Goal: Task Accomplishment & Management: Use online tool/utility

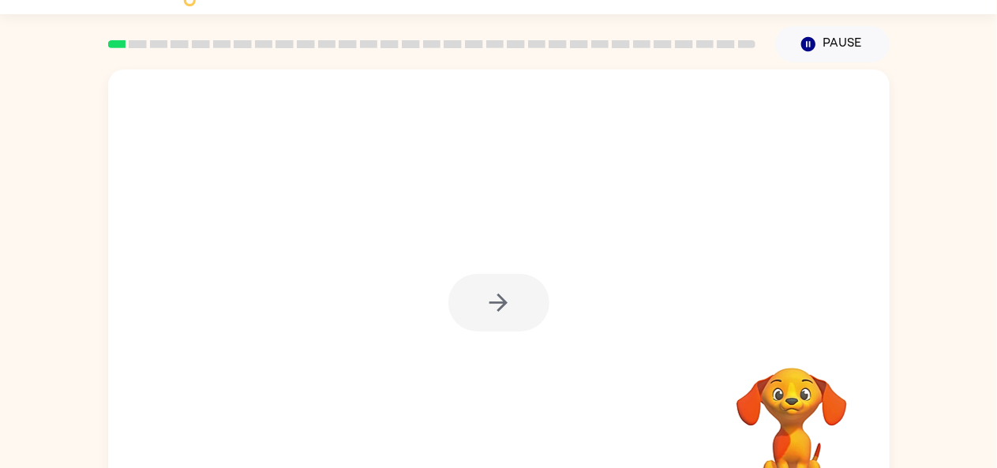
scroll to position [87, 0]
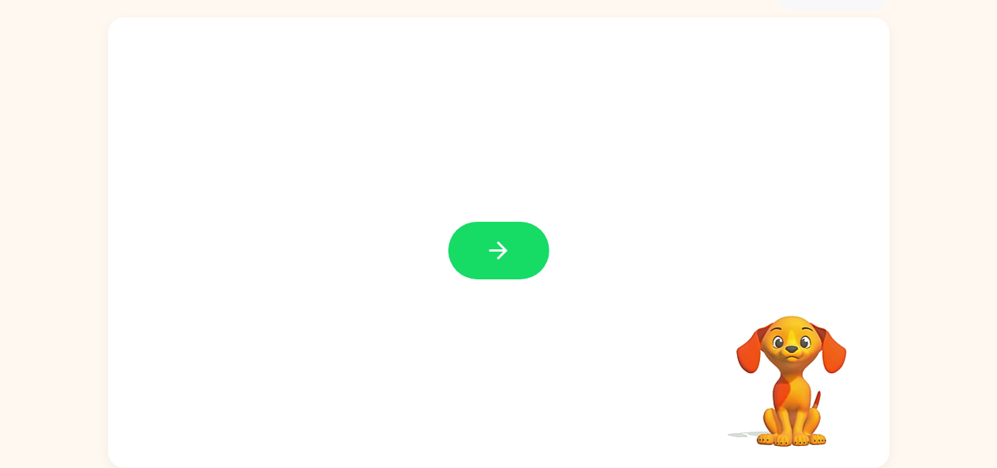
click at [538, 225] on div at bounding box center [498, 251] width 101 height 58
click at [522, 257] on button "button" at bounding box center [498, 251] width 101 height 58
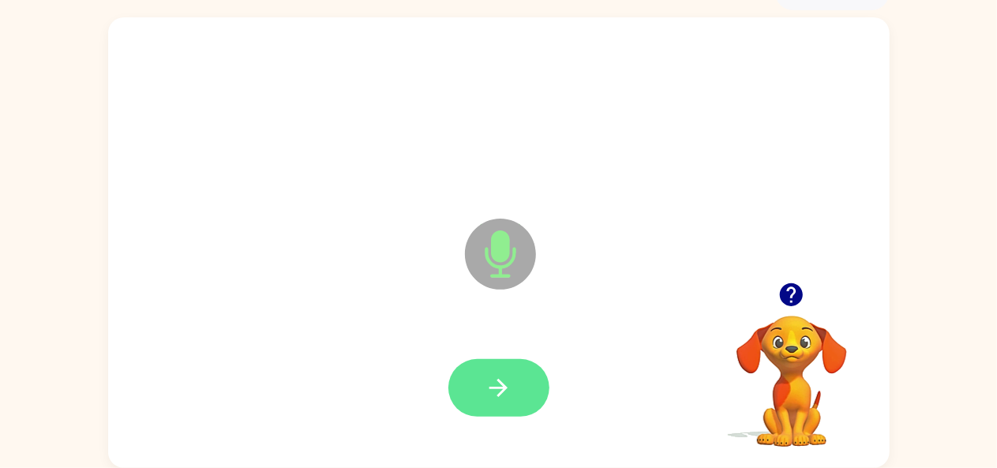
click at [507, 389] on icon "button" at bounding box center [499, 388] width 28 height 28
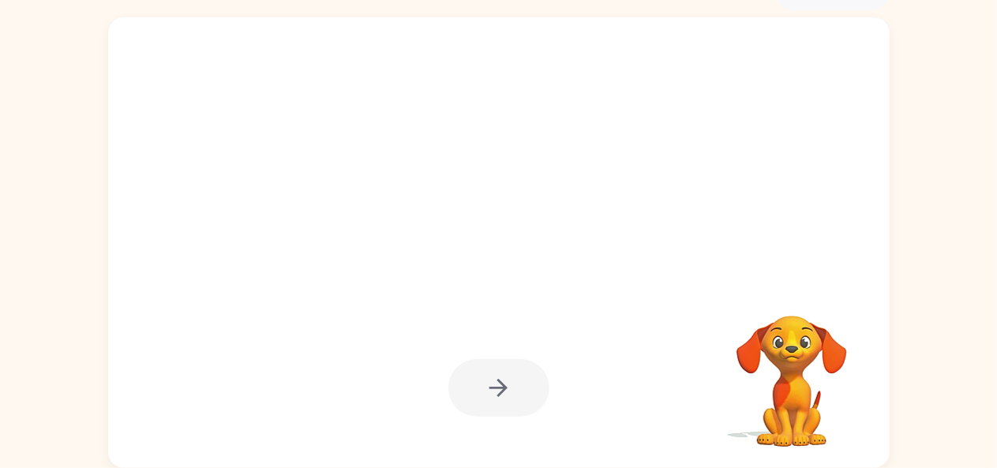
click at [515, 379] on button "button" at bounding box center [498, 388] width 101 height 58
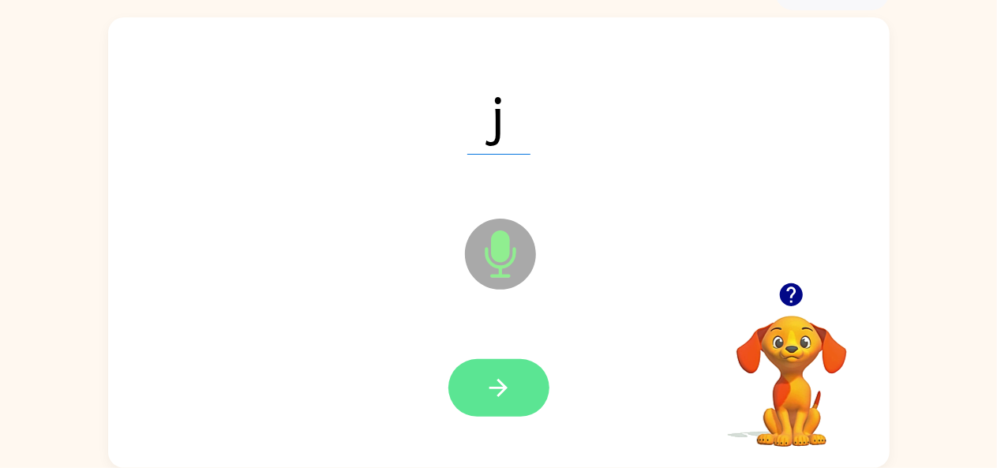
click at [524, 387] on button "button" at bounding box center [498, 388] width 101 height 58
click at [531, 393] on button "button" at bounding box center [498, 388] width 101 height 58
click at [512, 388] on icon "button" at bounding box center [499, 388] width 28 height 28
click at [509, 396] on icon "button" at bounding box center [499, 388] width 28 height 28
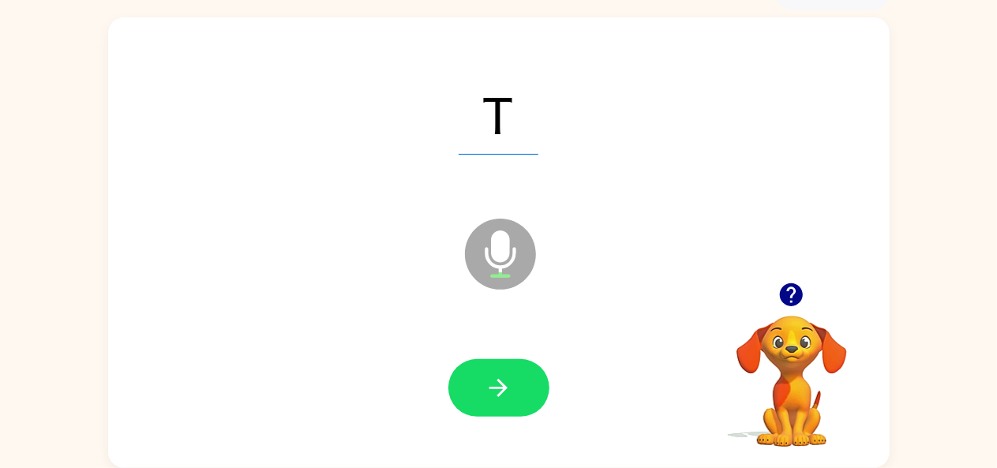
click at [540, 388] on button "button" at bounding box center [498, 388] width 101 height 58
click at [512, 403] on button "button" at bounding box center [498, 388] width 101 height 58
click at [521, 394] on button "button" at bounding box center [498, 388] width 101 height 58
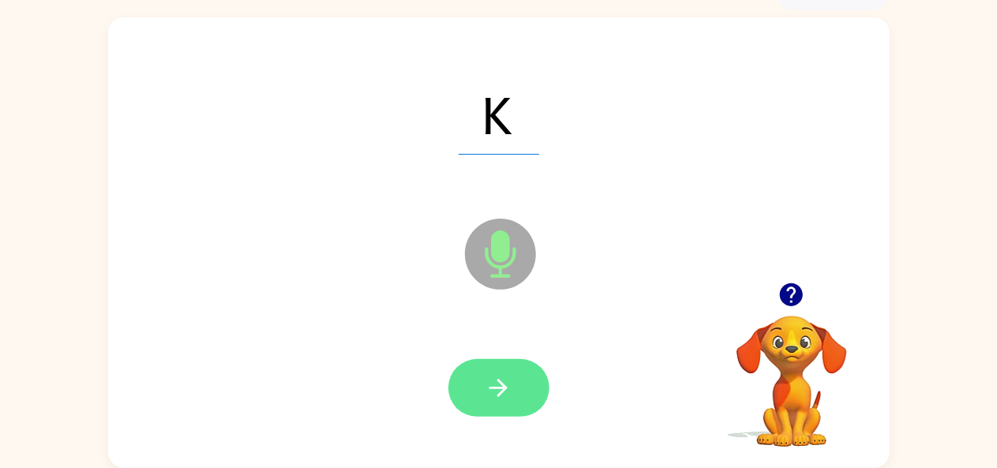
click at [542, 396] on button "button" at bounding box center [498, 388] width 101 height 58
click at [502, 392] on icon "button" at bounding box center [498, 388] width 18 height 18
click at [512, 386] on icon "button" at bounding box center [499, 388] width 28 height 28
click at [484, 389] on button "button" at bounding box center [498, 388] width 101 height 58
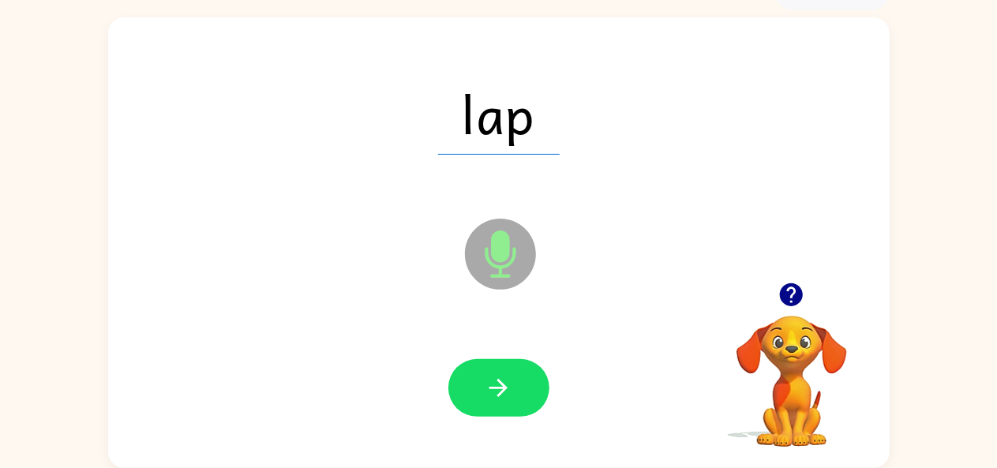
click at [536, 384] on button "button" at bounding box center [498, 388] width 101 height 58
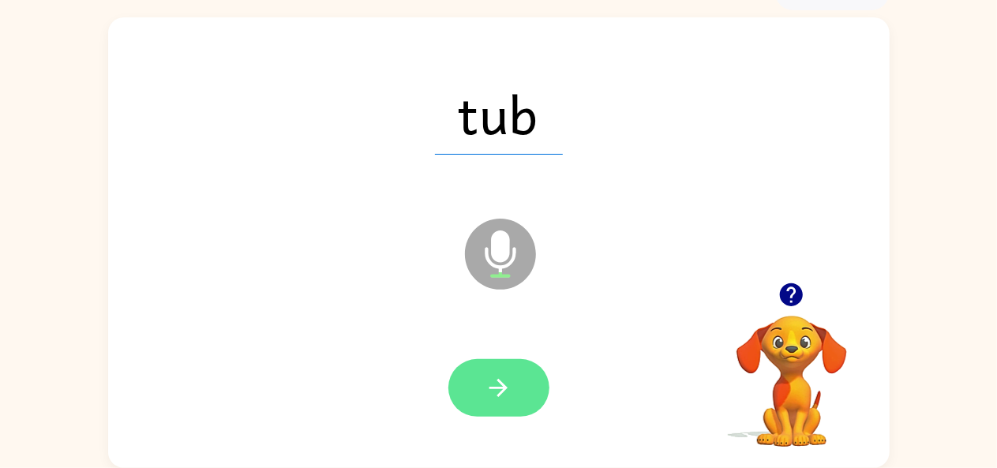
click at [516, 390] on button "button" at bounding box center [498, 388] width 101 height 58
click at [509, 397] on icon "button" at bounding box center [499, 388] width 28 height 28
click at [514, 396] on button "button" at bounding box center [498, 388] width 101 height 58
click at [478, 384] on button "button" at bounding box center [498, 388] width 101 height 58
click at [498, 372] on button "button" at bounding box center [498, 388] width 101 height 58
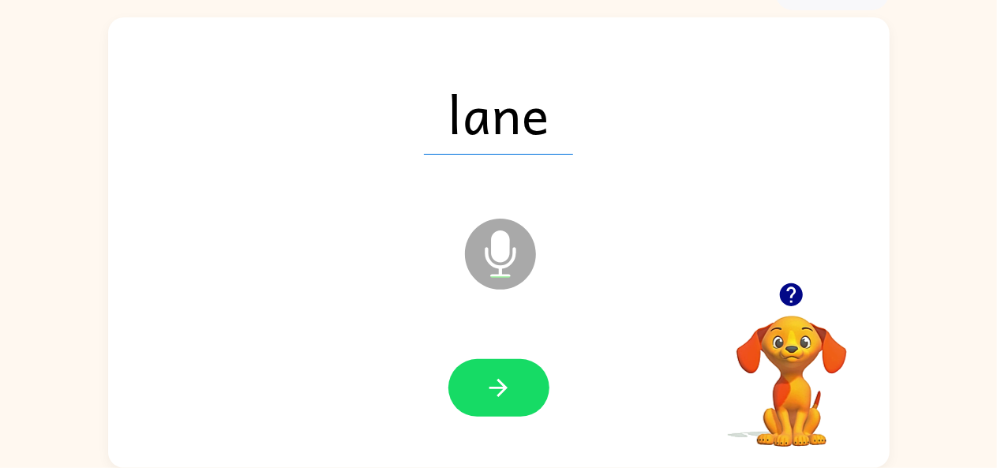
click at [512, 395] on icon "button" at bounding box center [499, 388] width 28 height 28
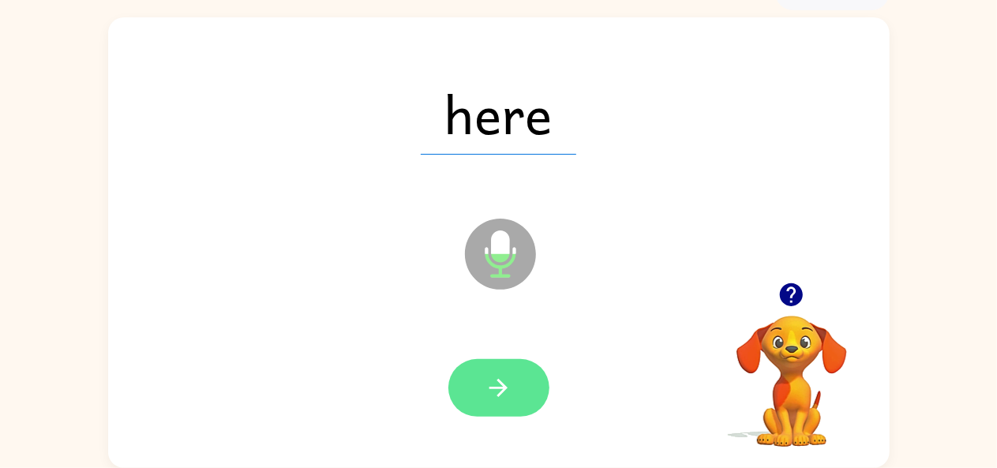
click at [510, 381] on icon "button" at bounding box center [499, 388] width 28 height 28
click at [519, 396] on button "button" at bounding box center [498, 388] width 101 height 58
click at [483, 406] on button "button" at bounding box center [498, 388] width 101 height 58
click at [516, 392] on button "button" at bounding box center [498, 388] width 101 height 58
click at [512, 410] on button "button" at bounding box center [498, 388] width 101 height 58
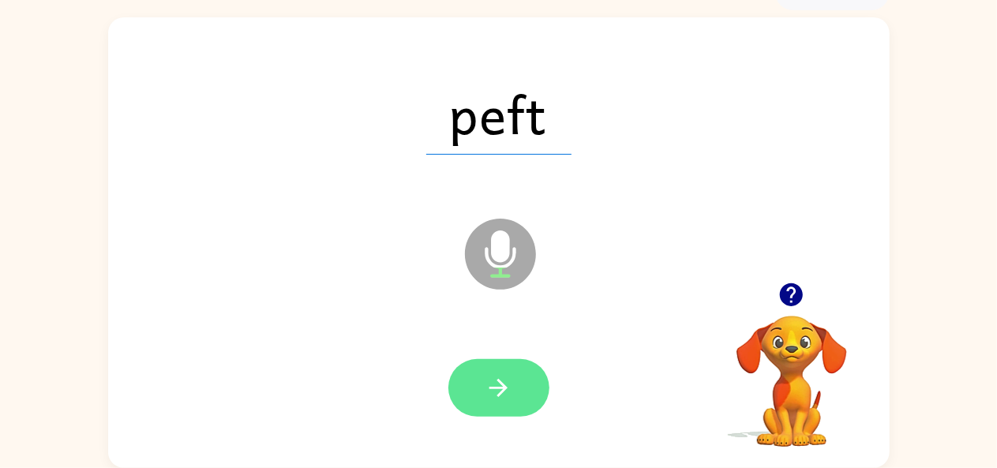
click at [504, 384] on icon "button" at bounding box center [499, 388] width 28 height 28
click at [515, 379] on button "button" at bounding box center [498, 388] width 101 height 58
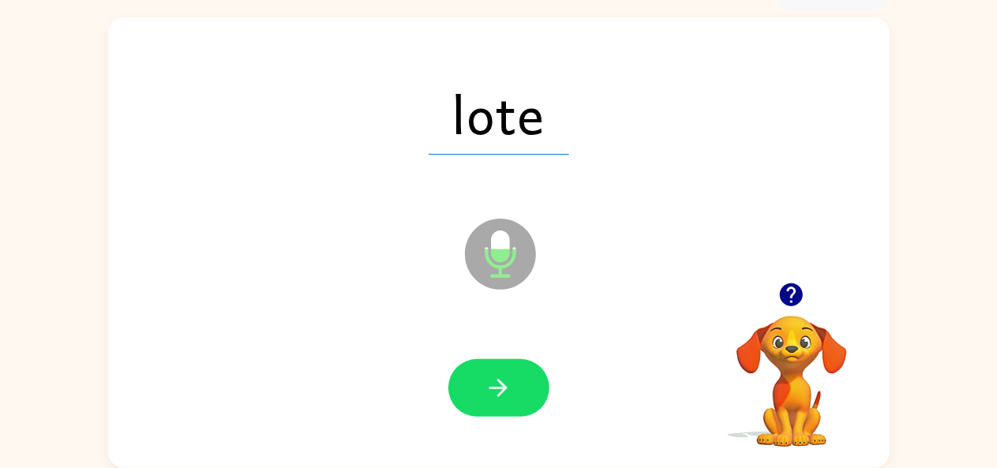
click at [546, 373] on div at bounding box center [498, 388] width 101 height 58
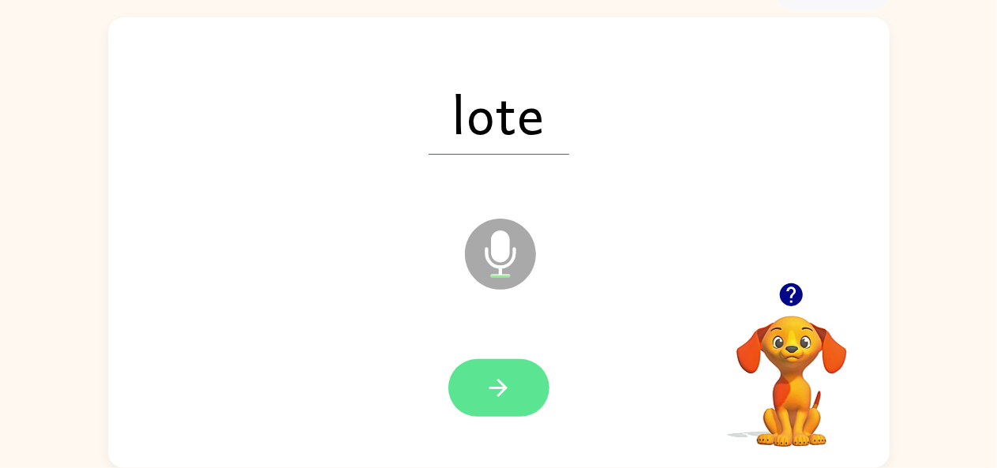
click at [489, 408] on button "button" at bounding box center [498, 388] width 101 height 58
click at [510, 388] on icon "button" at bounding box center [499, 388] width 28 height 28
click at [486, 397] on icon "button" at bounding box center [499, 388] width 28 height 28
click at [484, 383] on button "button" at bounding box center [498, 388] width 101 height 58
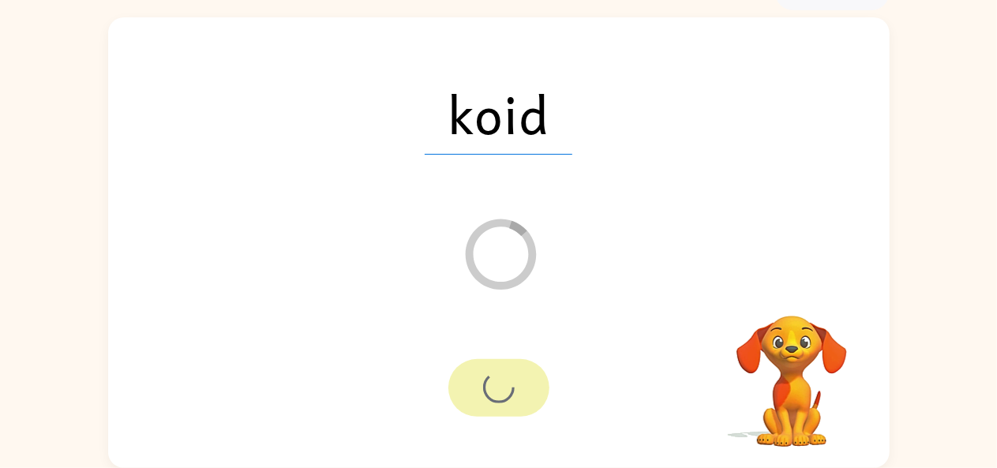
scroll to position [58, 0]
